Goal: Book appointment/travel/reservation

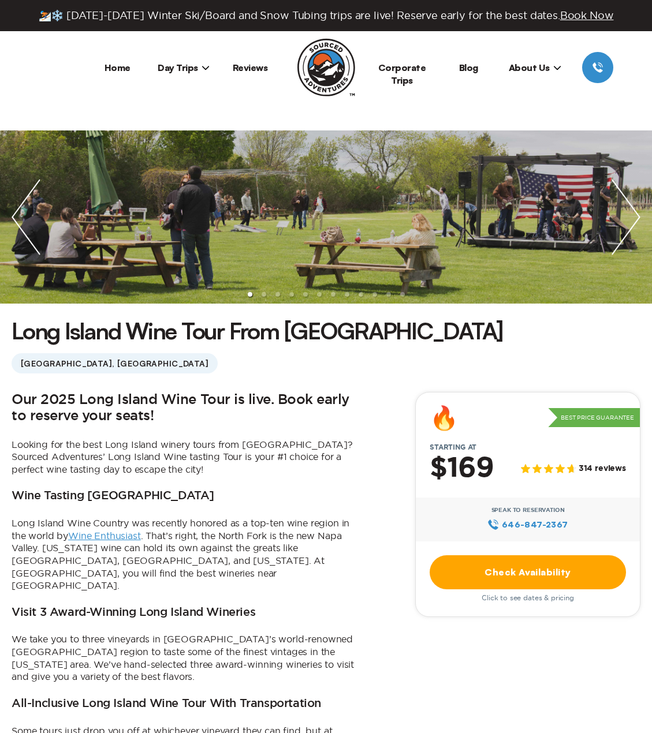
click at [483, 577] on link "Check Availability" at bounding box center [528, 573] width 196 height 34
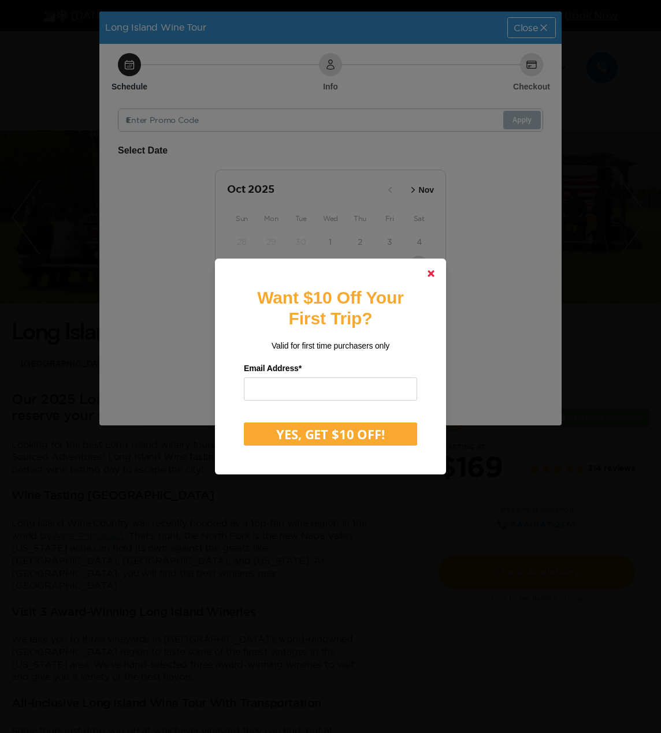
click at [431, 270] on link at bounding box center [431, 274] width 28 height 28
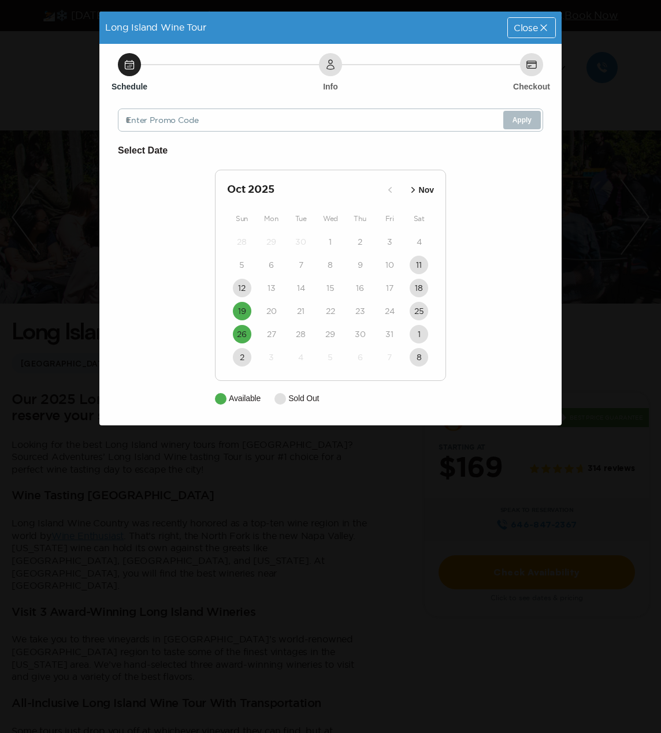
click at [411, 192] on icon "button" at bounding box center [412, 190] width 3 height 6
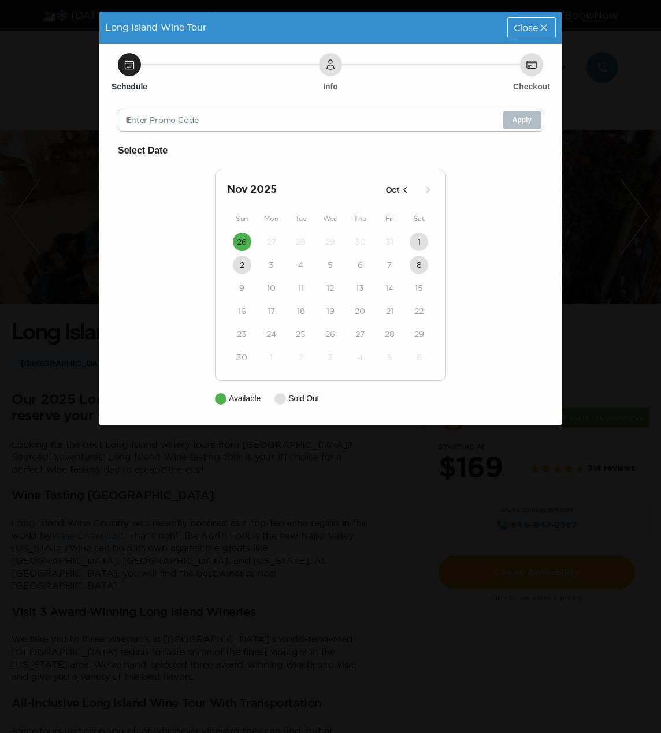
click at [404, 189] on icon "button" at bounding box center [404, 190] width 3 height 6
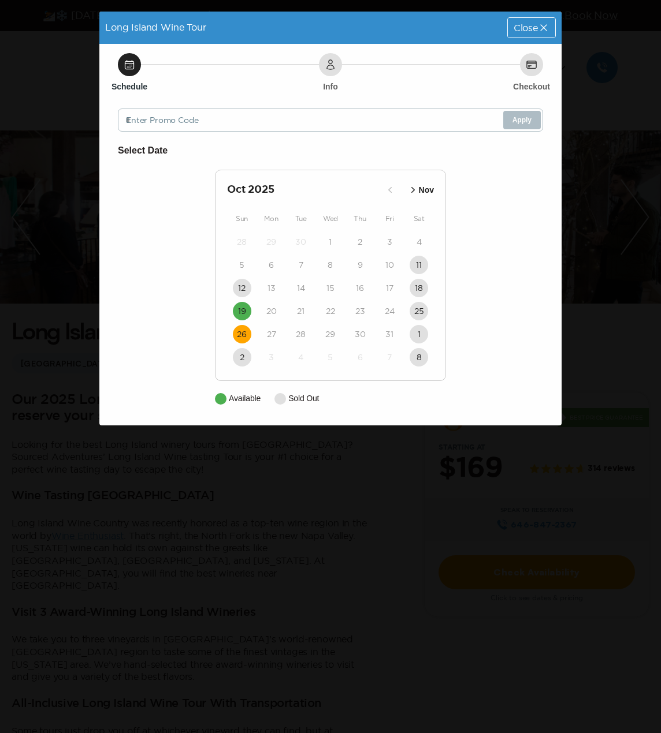
click at [248, 338] on button "26" at bounding box center [242, 334] width 18 height 18
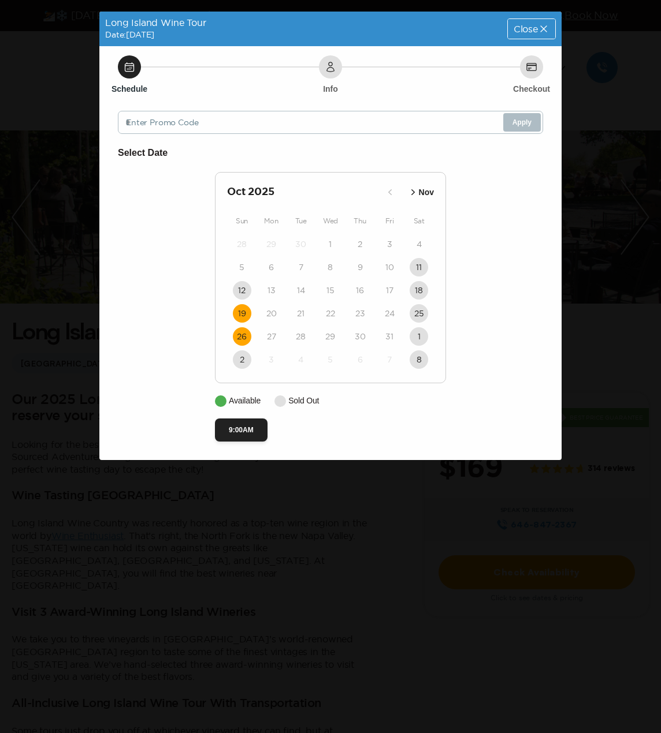
click at [235, 311] on button "19" at bounding box center [242, 313] width 18 height 18
click at [235, 313] on button "19" at bounding box center [242, 313] width 18 height 18
click at [407, 197] on icon "button" at bounding box center [413, 193] width 12 height 12
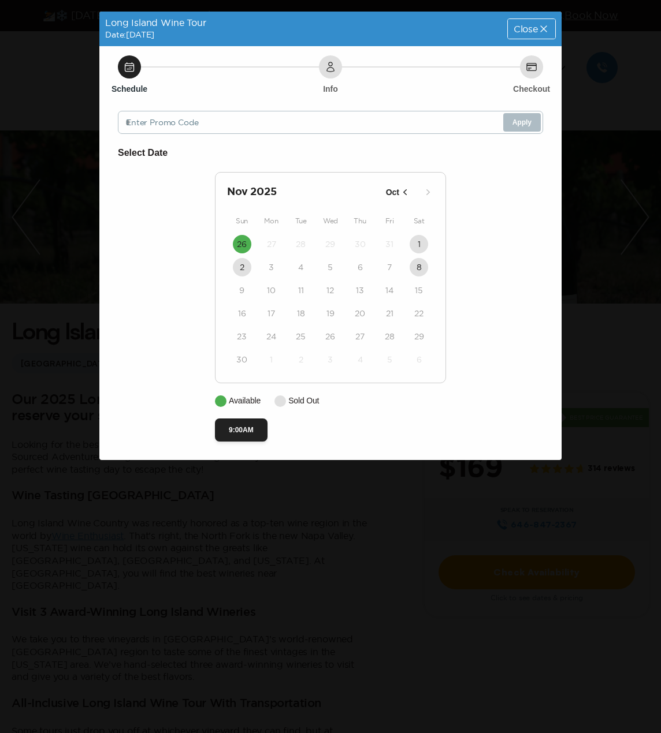
click at [513, 30] on span "Close" at bounding box center [525, 28] width 24 height 9
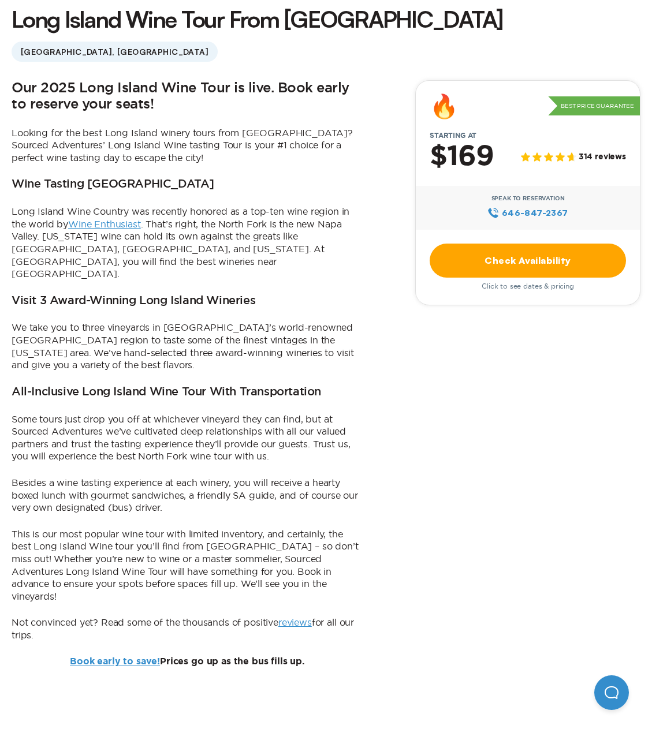
scroll to position [289, 0]
